Goal: Navigation & Orientation: Find specific page/section

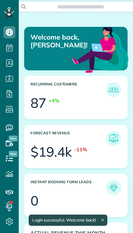
scroll to position [43, 97]
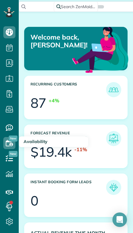
click at [8, 139] on icon at bounding box center [9, 143] width 12 height 12
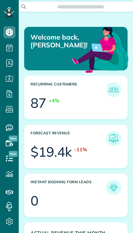
scroll to position [43, 97]
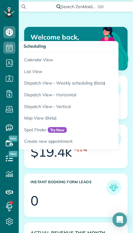
click at [26, 61] on link "Calendar View" at bounding box center [94, 59] width 151 height 14
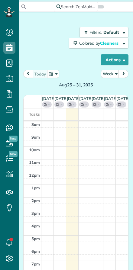
scroll to position [3, 3]
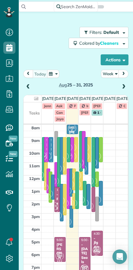
click at [108, 59] on button "Actions" at bounding box center [114, 59] width 28 height 11
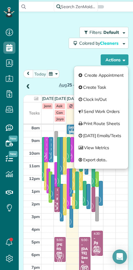
click at [50, 52] on div "Filters: Default Colored by Cleaners Color by Cleaner Color by Team Color by St…" at bounding box center [75, 46] width 105 height 38
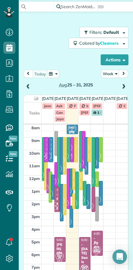
click at [107, 74] on button "Week" at bounding box center [110, 74] width 18 height 8
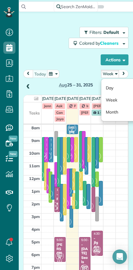
click at [106, 87] on link "Day" at bounding box center [125, 88] width 48 height 12
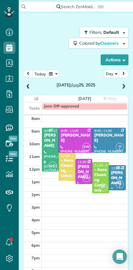
click at [39, 74] on button "today" at bounding box center [40, 74] width 15 height 8
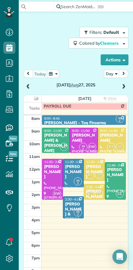
click at [125, 87] on span at bounding box center [123, 86] width 7 height 5
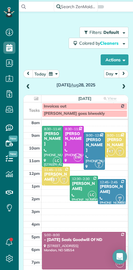
click at [122, 86] on span at bounding box center [123, 86] width 7 height 5
